Goal: Find specific page/section: Find specific page/section

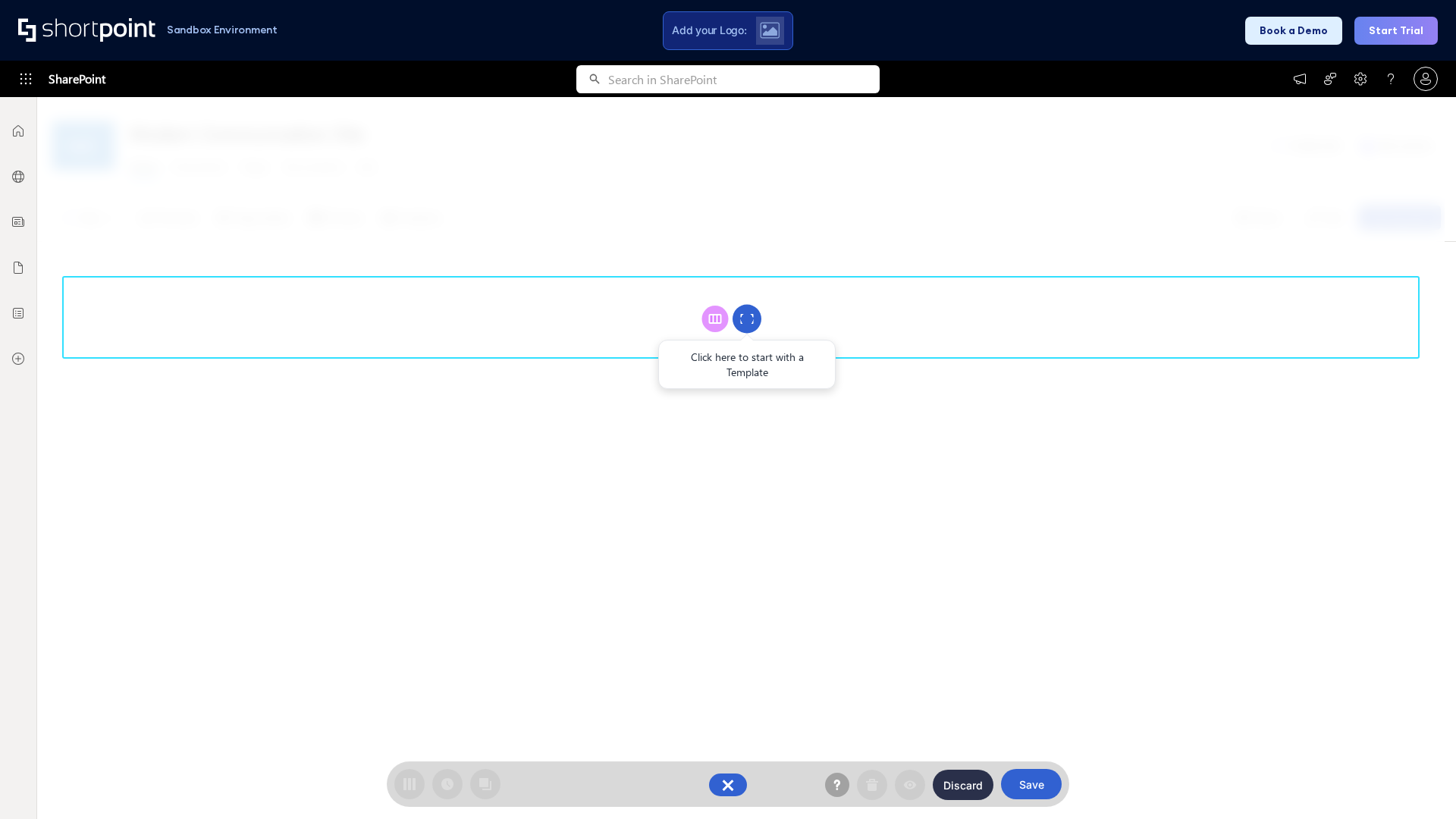
click at [747, 318] on circle at bounding box center [746, 319] width 29 height 29
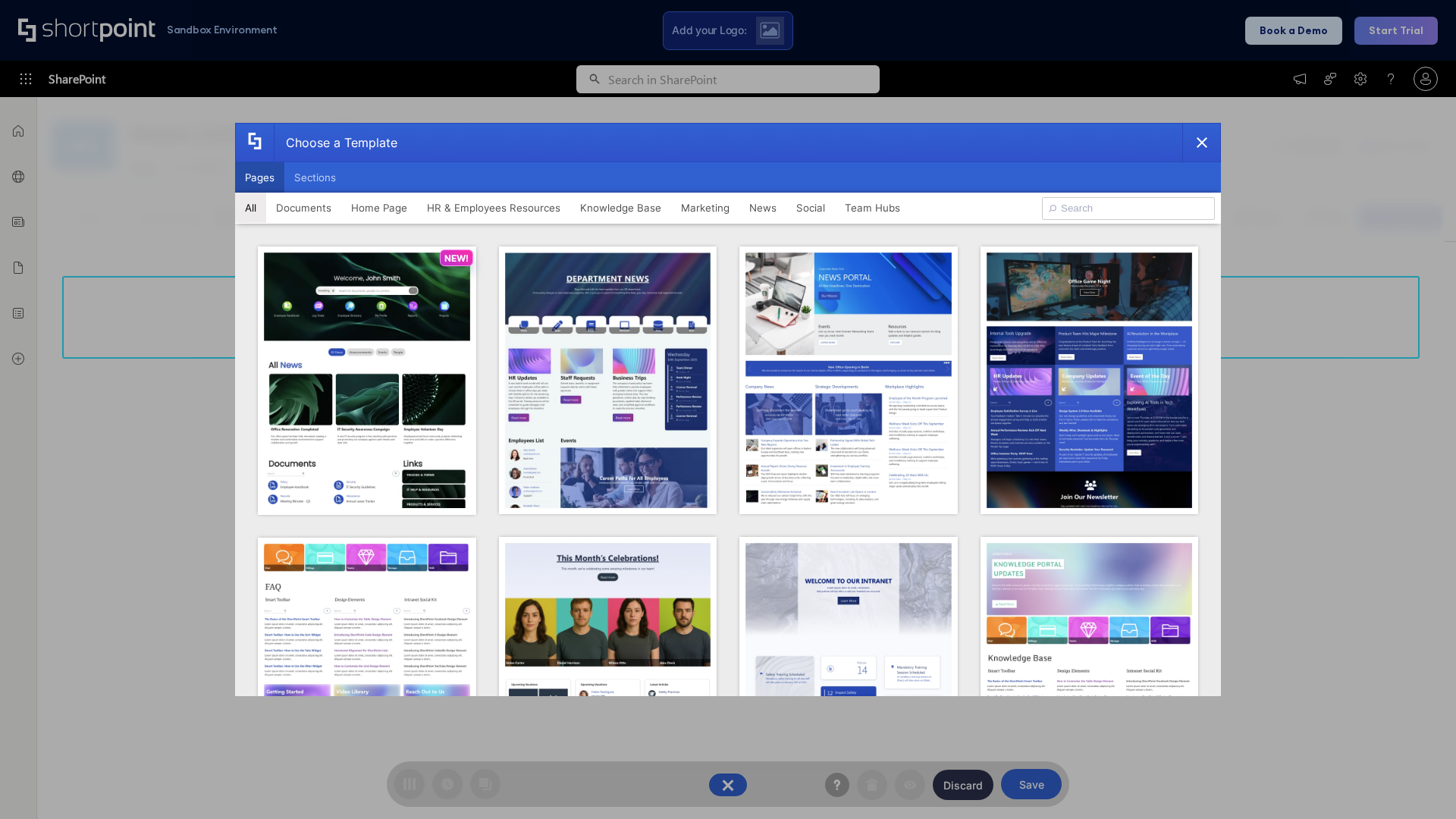
click at [260, 178] on button "Pages" at bounding box center [260, 177] width 49 height 30
type input "Knowledge Portal 3"
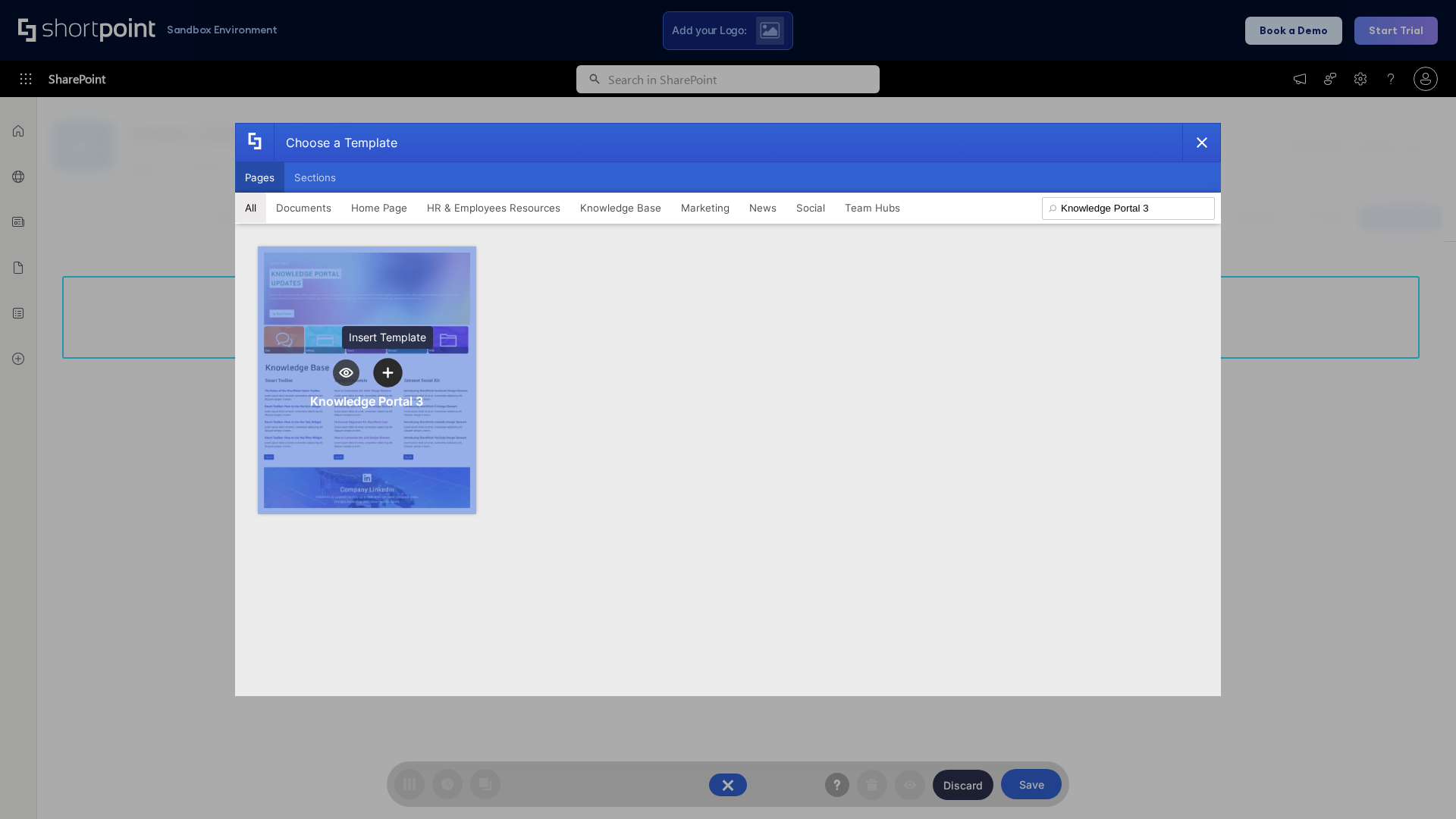
click at [388, 373] on icon "template selector" at bounding box center [387, 372] width 10 height 10
